Goal: Check status

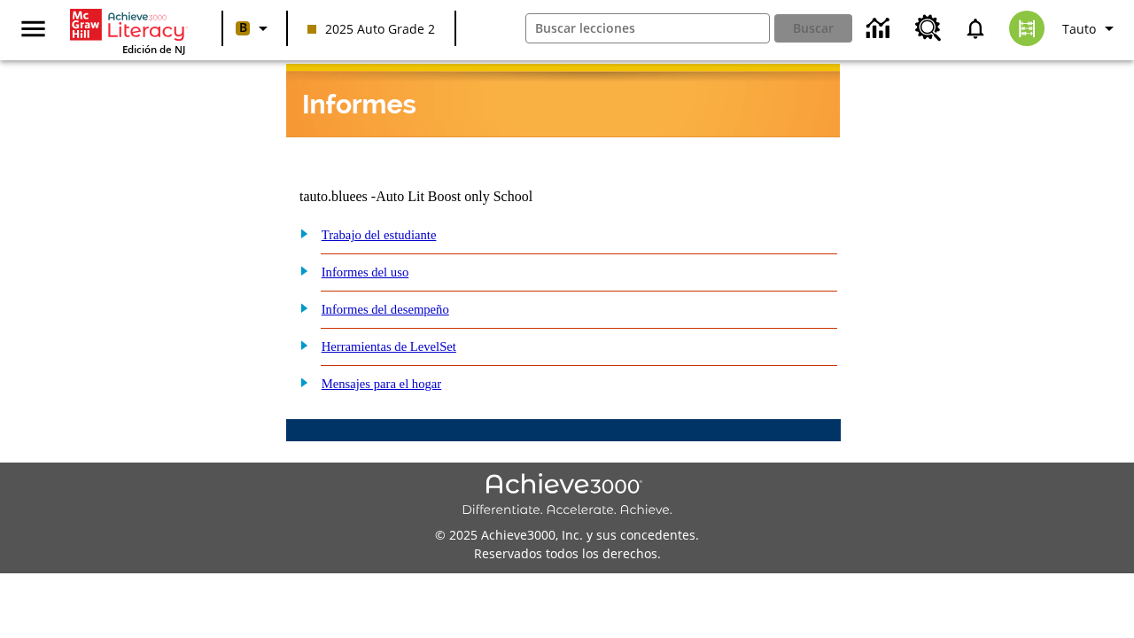
click at [399, 228] on link "Trabajo del estudiante" at bounding box center [379, 235] width 115 height 14
select select "/options/reports/?report_id=24&atype=14&section=2"
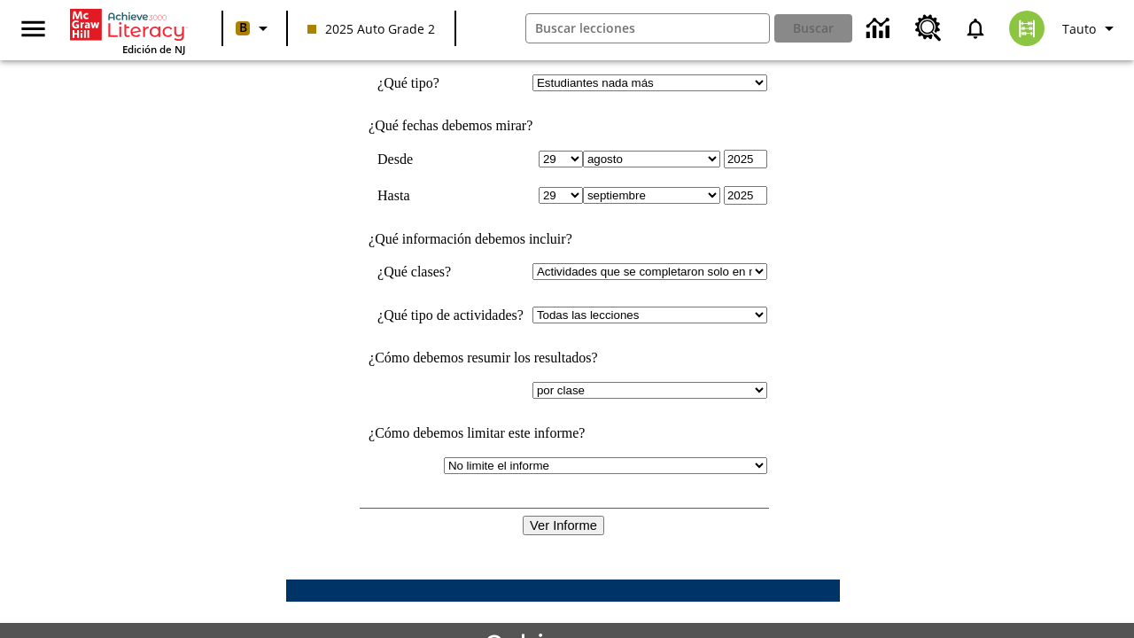
click at [564, 516] on input "Ver Informe" at bounding box center [564, 525] width 82 height 19
